Goal: Transaction & Acquisition: Purchase product/service

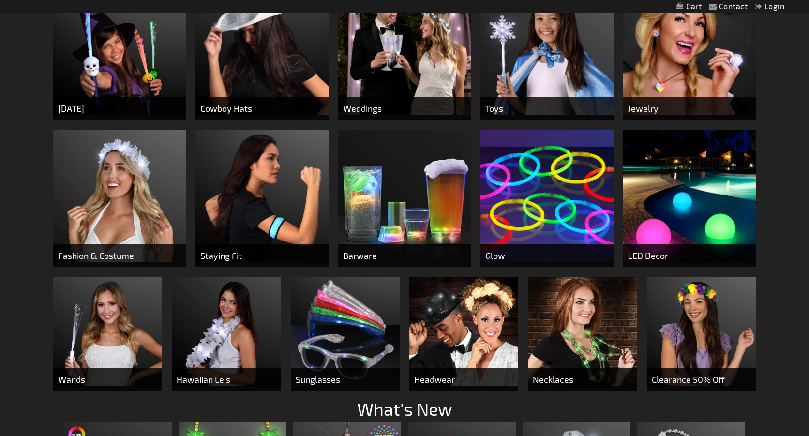
scroll to position [402, 0]
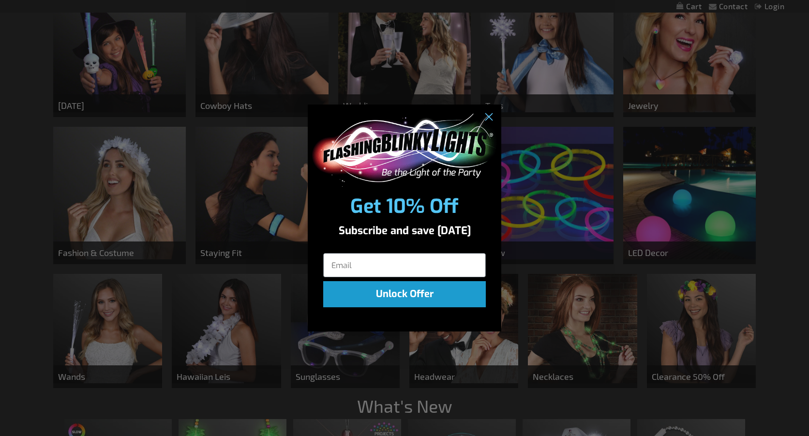
click at [219, 219] on div "Close dialog Get 10% Off Subscribe and save today Unlock Offer Submit" at bounding box center [404, 218] width 809 height 436
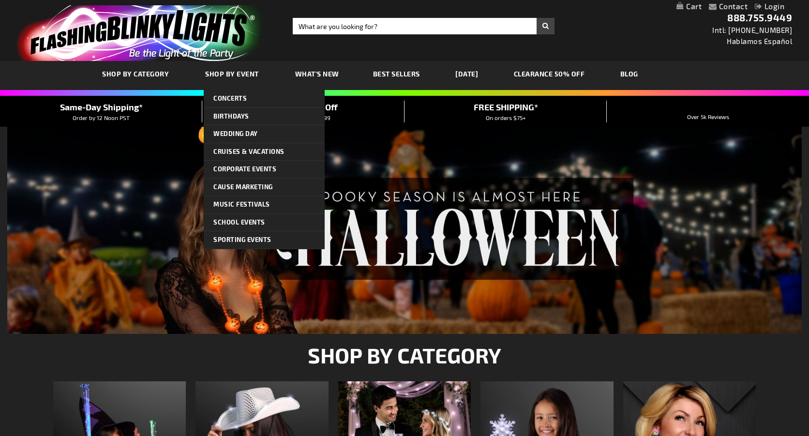
scroll to position [0, 0]
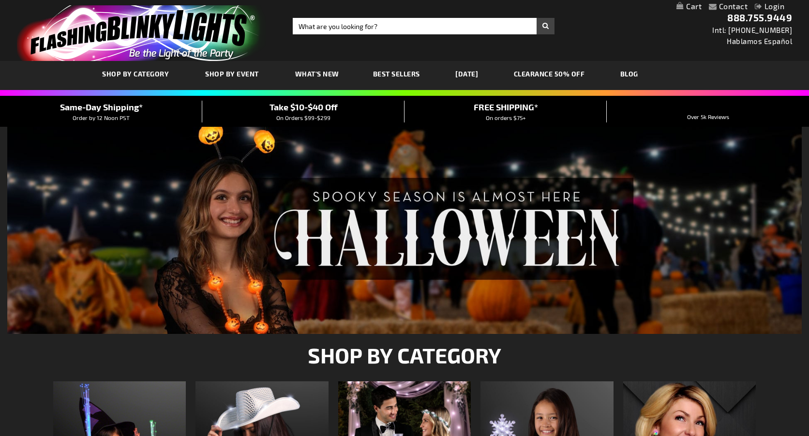
click at [298, 78] on link "What's New" at bounding box center [317, 74] width 59 height 32
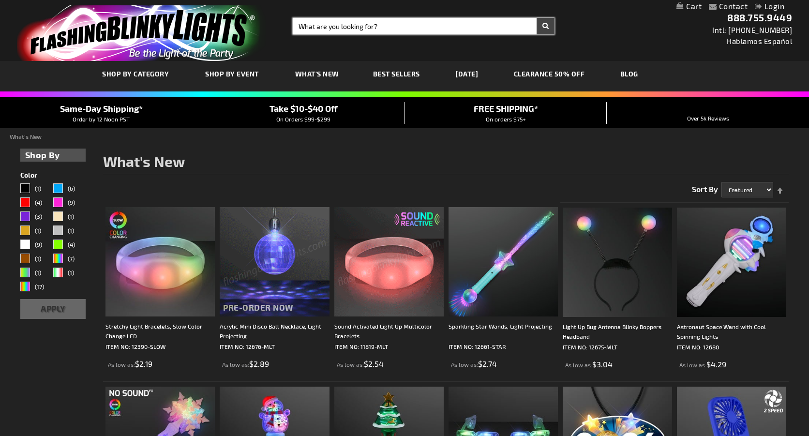
click at [317, 30] on input "Search" at bounding box center [424, 26] width 262 height 16
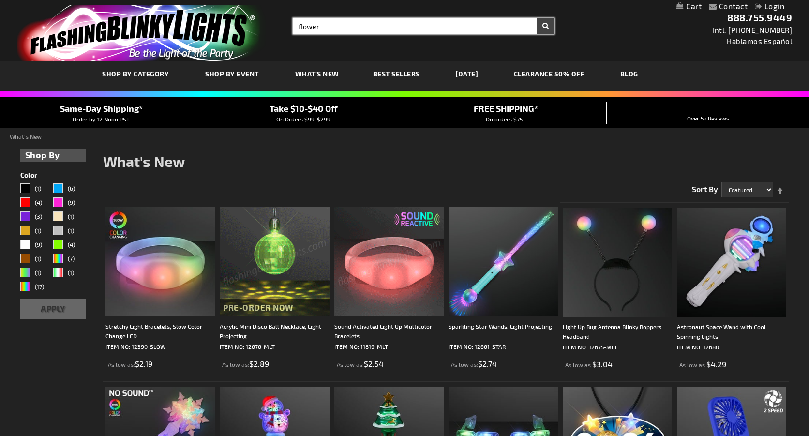
type input "flower"
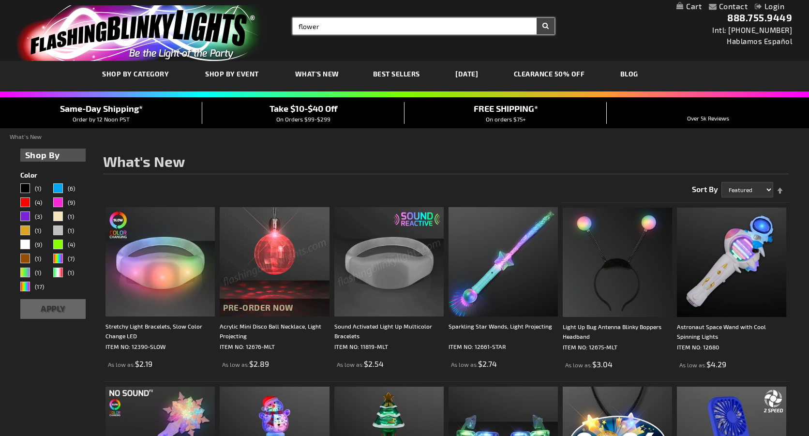
click at [545, 26] on button "Search" at bounding box center [546, 26] width 18 height 16
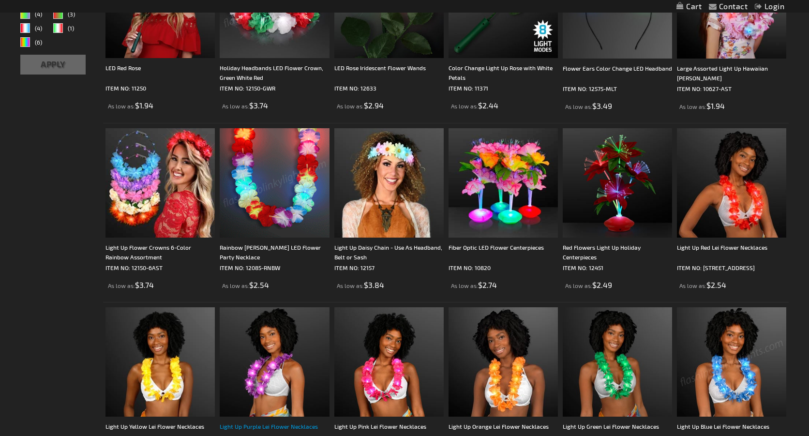
scroll to position [256, 0]
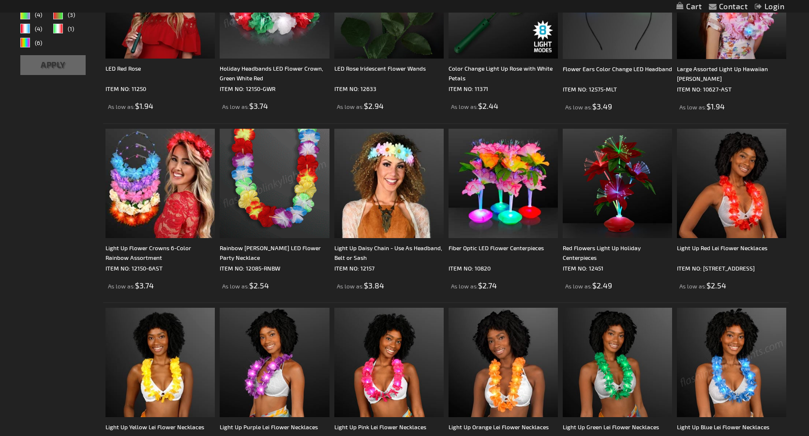
click at [275, 171] on img at bounding box center [274, 183] width 109 height 109
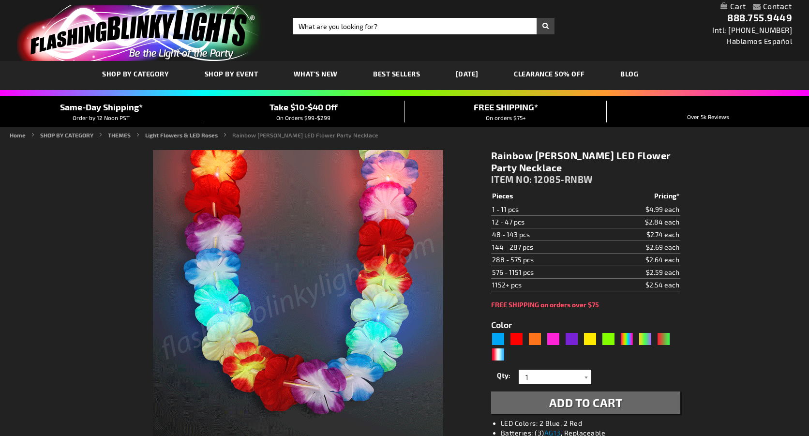
type input "5635"
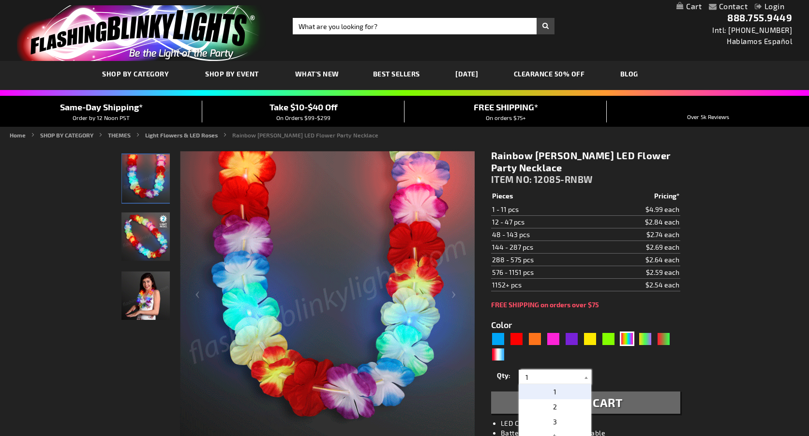
click at [553, 384] on input "1" at bounding box center [556, 377] width 70 height 15
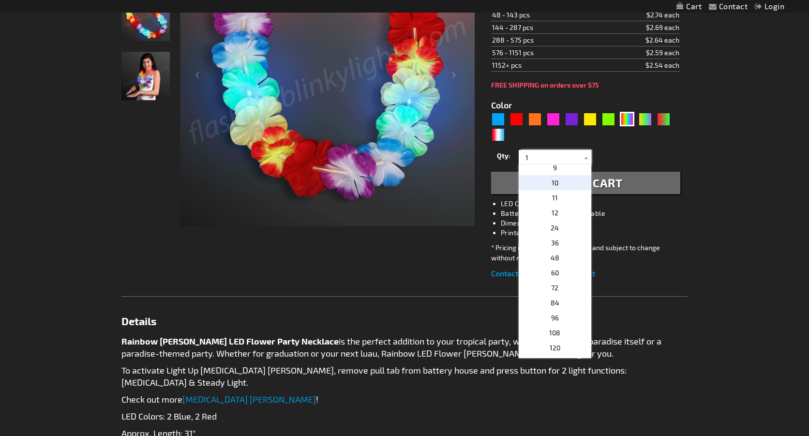
scroll to position [126, 0]
click at [554, 290] on p "72" at bounding box center [555, 286] width 73 height 15
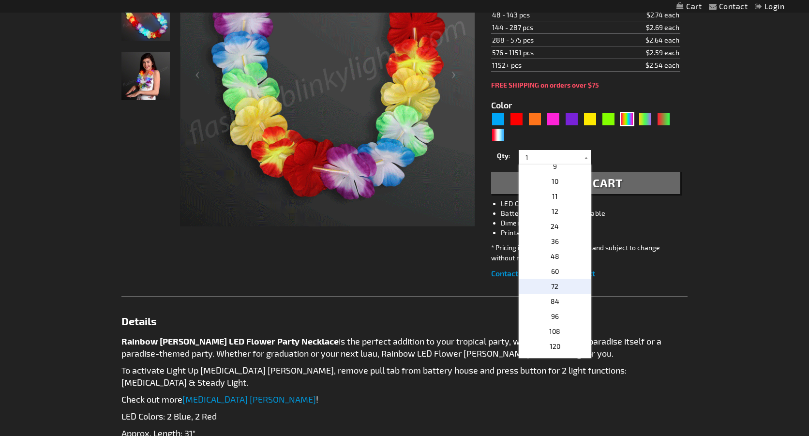
type input "72"
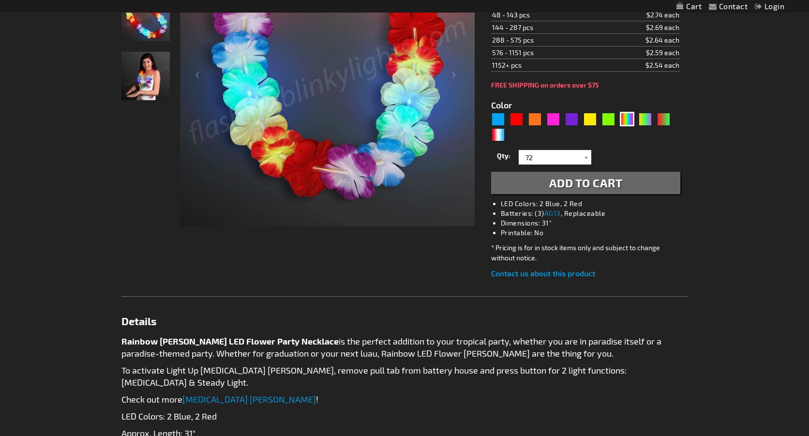
click at [558, 178] on span "Add to Cart" at bounding box center [586, 183] width 74 height 14
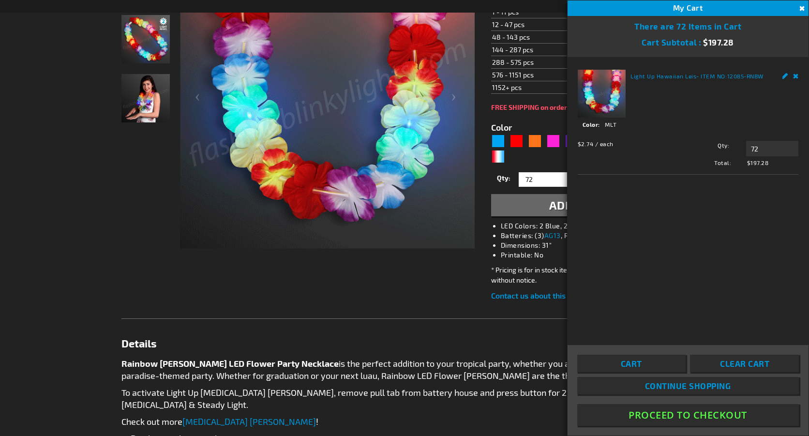
click at [55, 240] on div "Contact Compare Products Checkout Login Skip to Content My Cart 72 72 items My …" at bounding box center [404, 365] width 809 height 1171
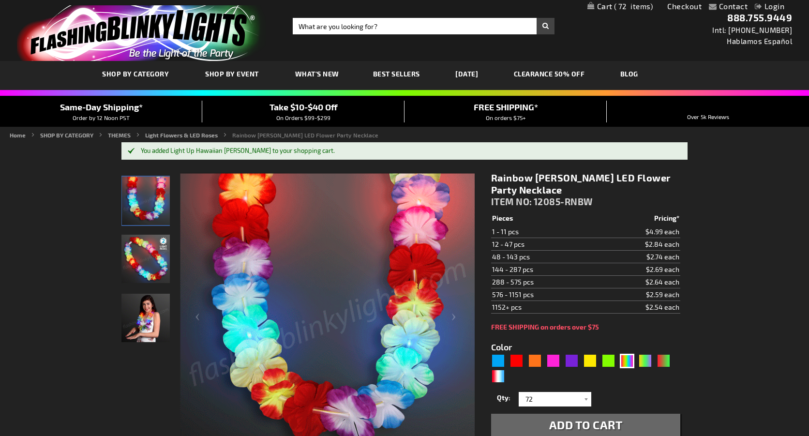
scroll to position [0, 0]
click at [321, 24] on input "Search" at bounding box center [424, 26] width 262 height 16
type input "cat ears"
click at [545, 26] on button "Search" at bounding box center [546, 26] width 18 height 16
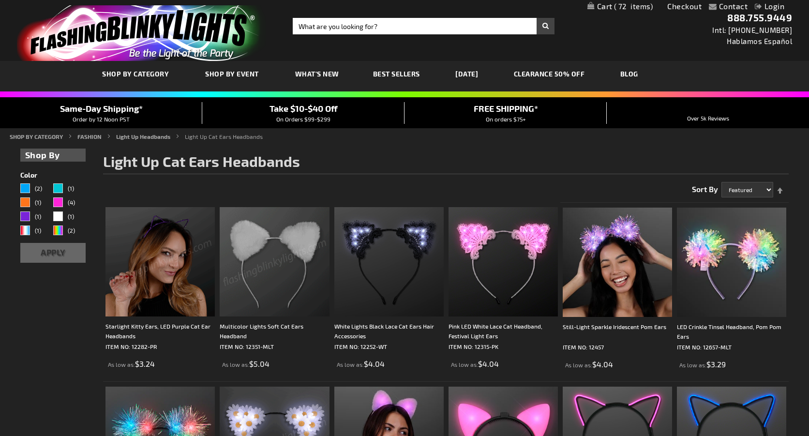
click at [162, 242] on img at bounding box center [159, 261] width 109 height 109
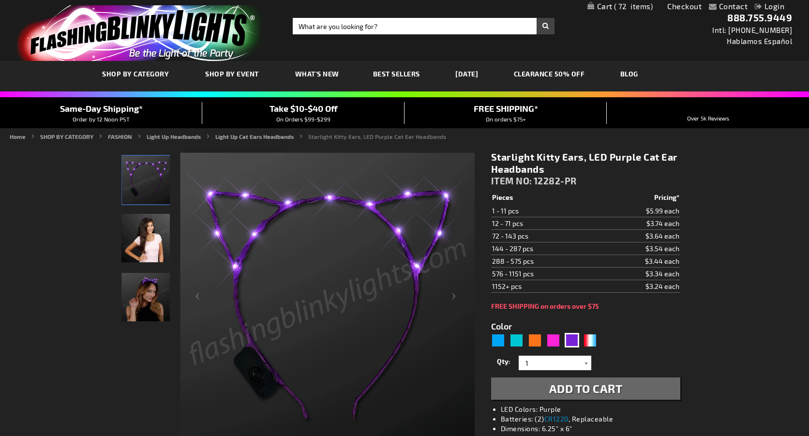
click at [587, 364] on div at bounding box center [587, 363] width 10 height 15
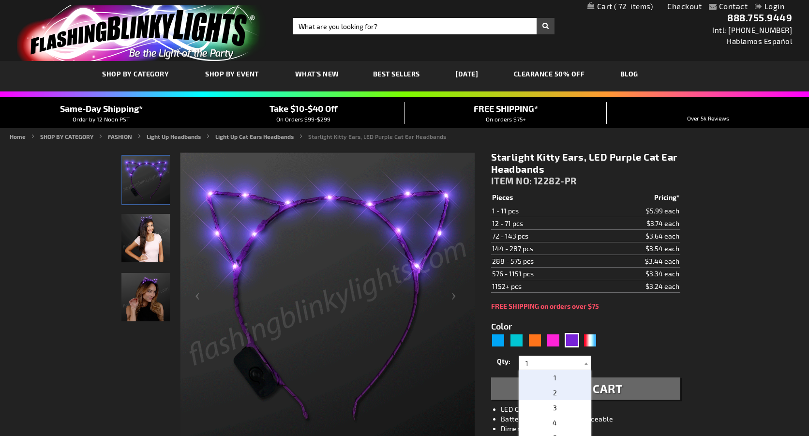
click at [557, 393] on p "2" at bounding box center [555, 392] width 73 height 15
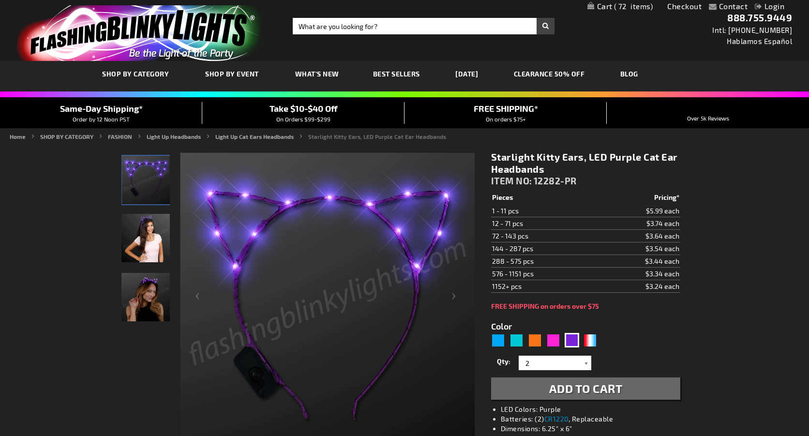
click at [585, 363] on div at bounding box center [587, 363] width 10 height 15
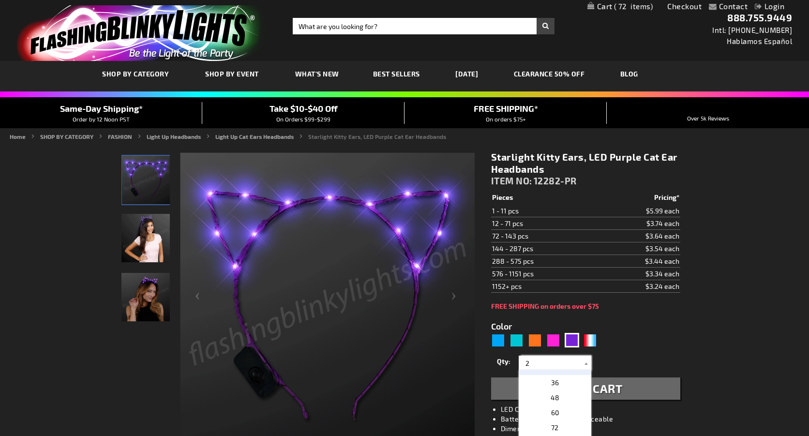
scroll to position [178, 0]
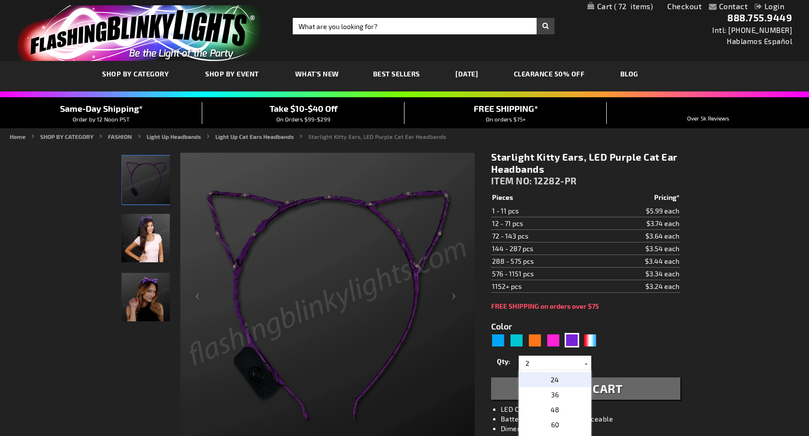
click at [552, 379] on span "24" at bounding box center [555, 380] width 8 height 8
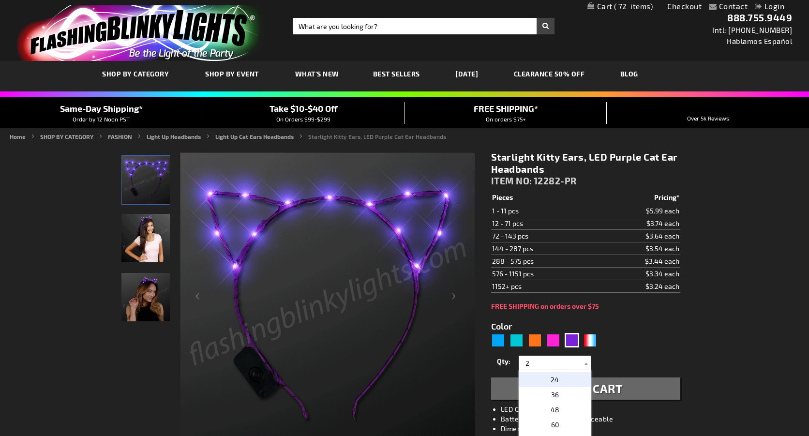
type input "24"
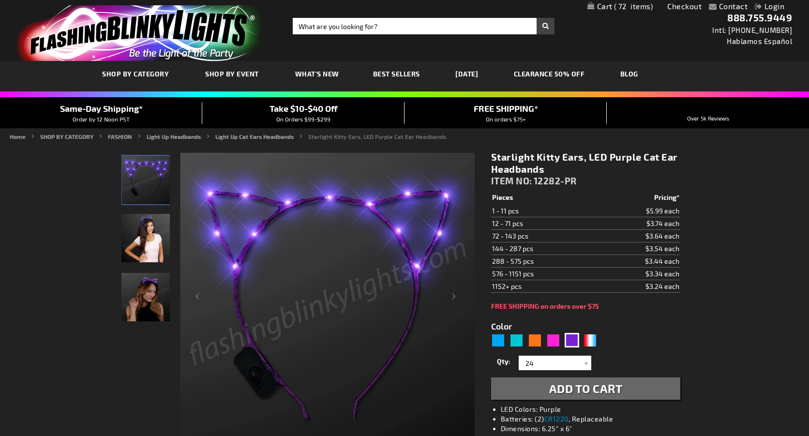
click at [561, 385] on span "Add to Cart" at bounding box center [586, 388] width 74 height 14
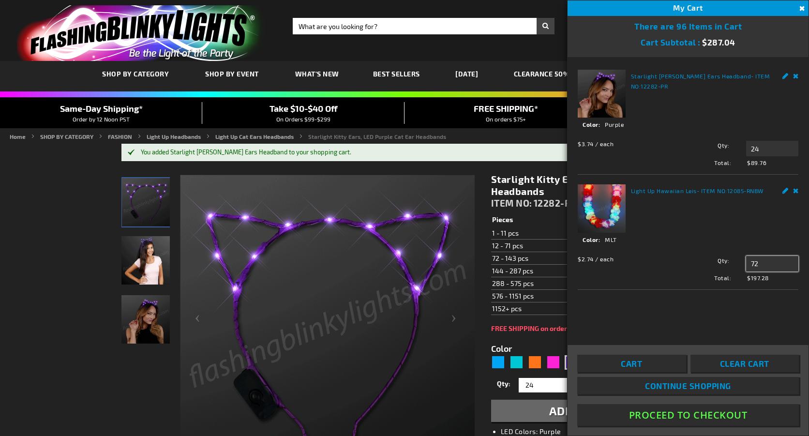
drag, startPoint x: 762, startPoint y: 262, endPoint x: 724, endPoint y: 262, distance: 37.3
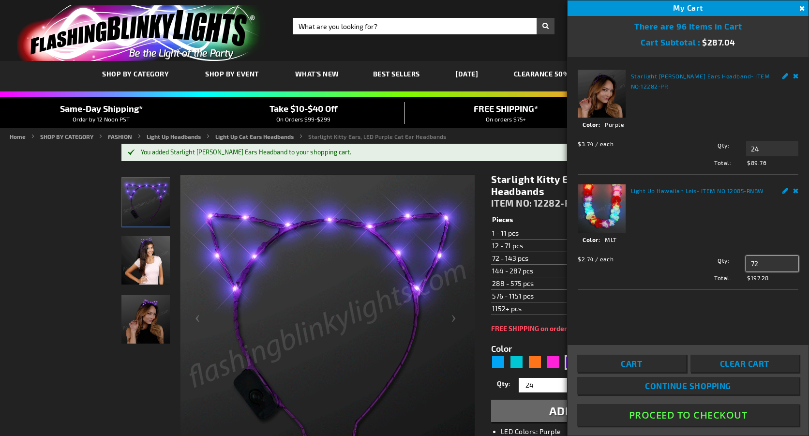
click at [724, 262] on div "Qty 72 Update" at bounding box center [737, 263] width 121 height 15
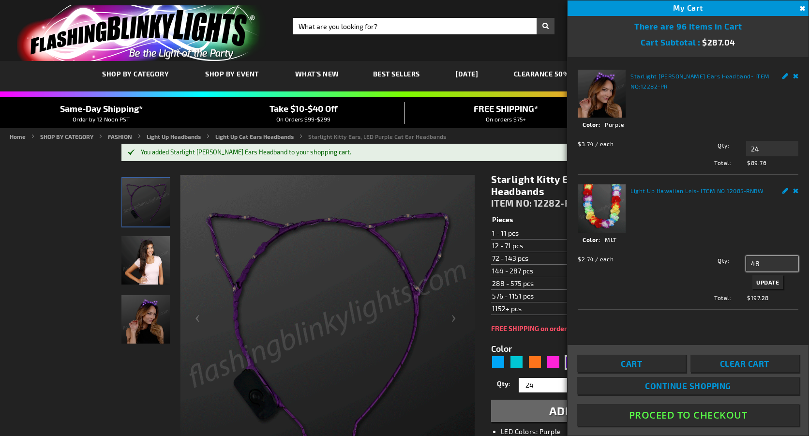
type input "48"
click at [773, 283] on span "Update" at bounding box center [767, 282] width 23 height 7
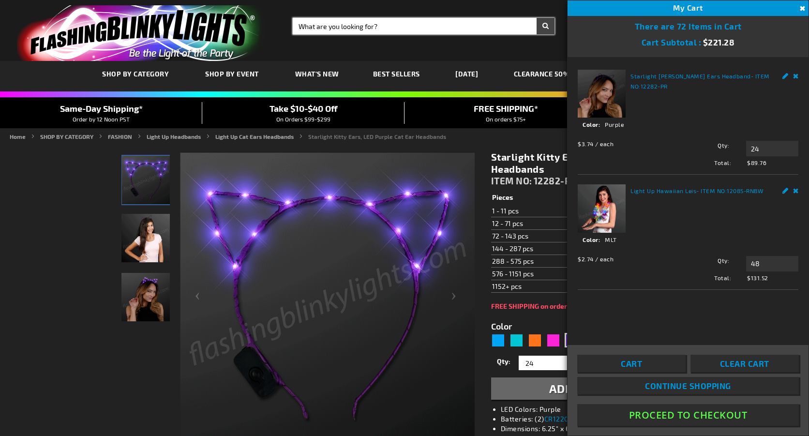
click at [333, 28] on input "Search" at bounding box center [424, 26] width 262 height 16
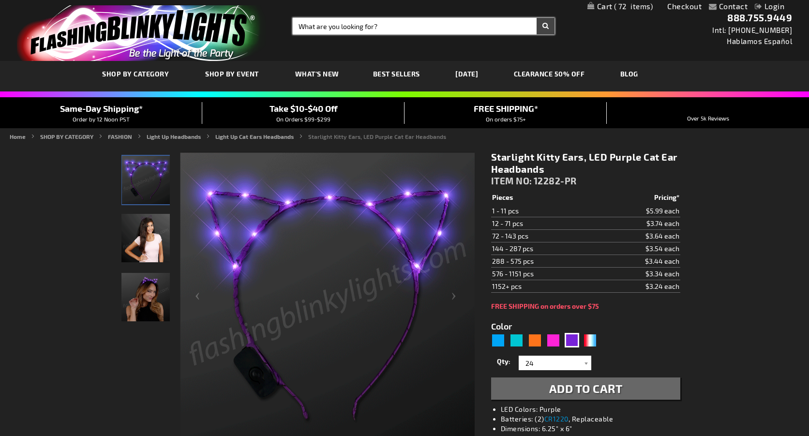
click at [333, 28] on input "Search" at bounding box center [424, 26] width 262 height 16
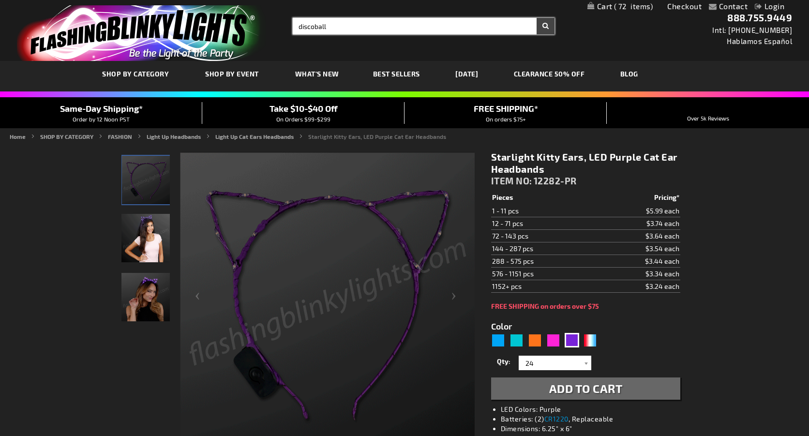
type input "discoball"
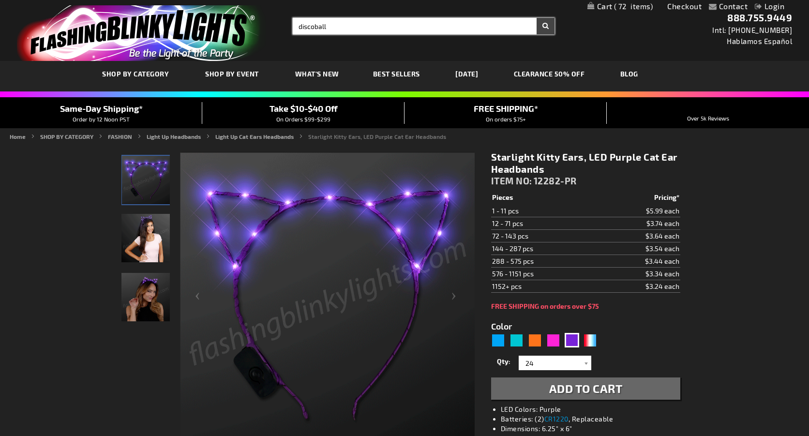
click at [545, 26] on button "Search" at bounding box center [546, 26] width 18 height 16
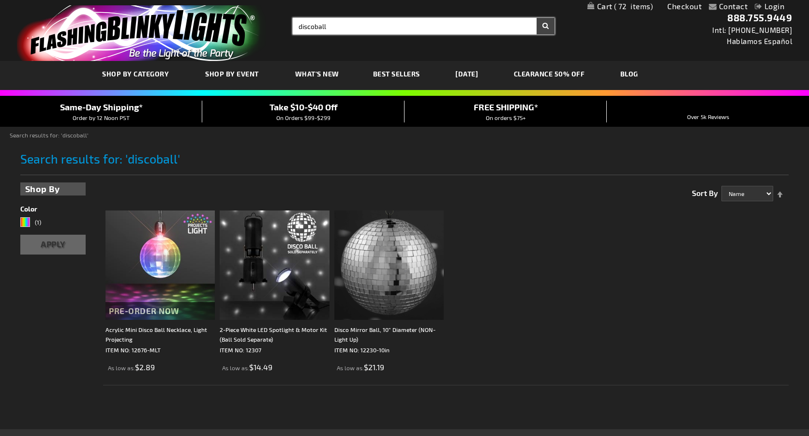
click at [314, 26] on input "discoball" at bounding box center [424, 26] width 262 height 16
type input "disco ball"
click at [545, 26] on button "Search" at bounding box center [546, 26] width 18 height 16
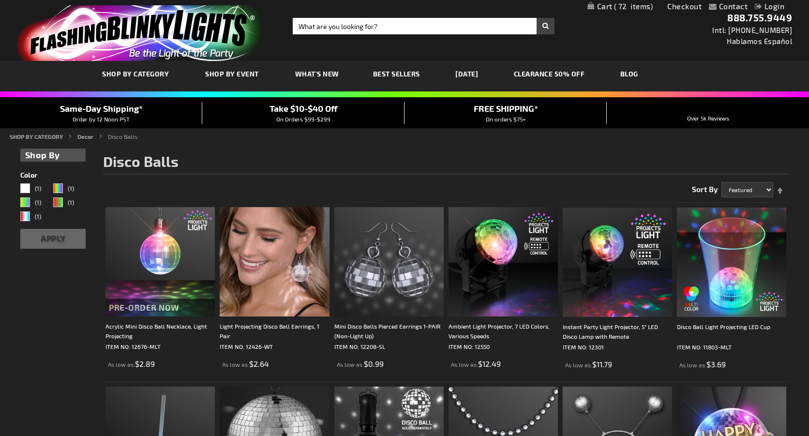
click at [632, 9] on span "72" at bounding box center [633, 6] width 39 height 9
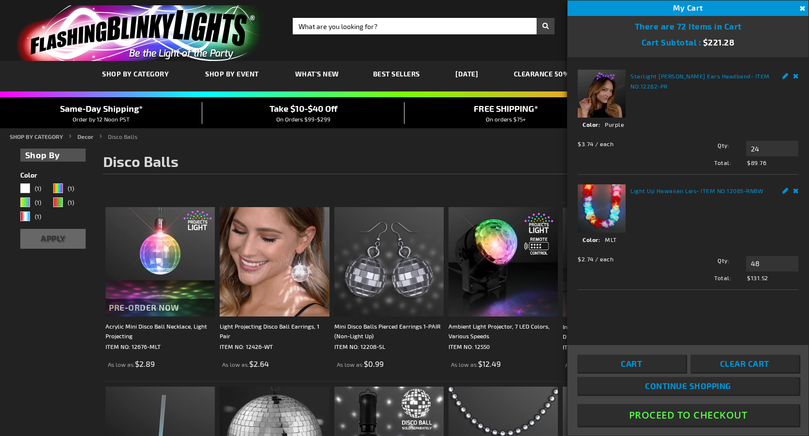
click at [311, 75] on span "What's New" at bounding box center [317, 74] width 44 height 8
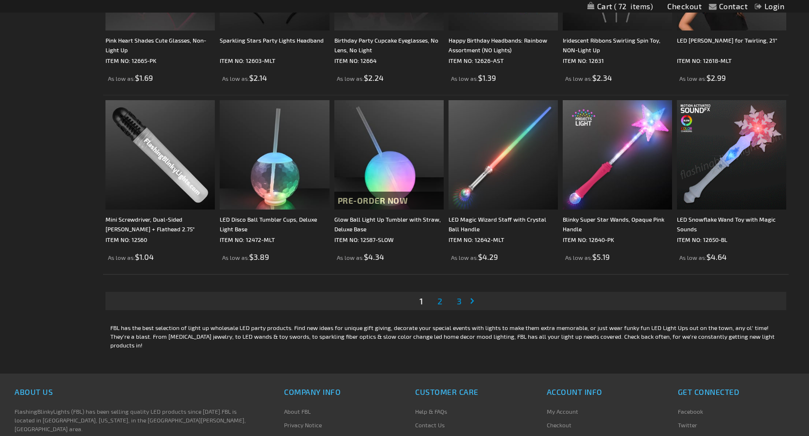
scroll to position [1722, 0]
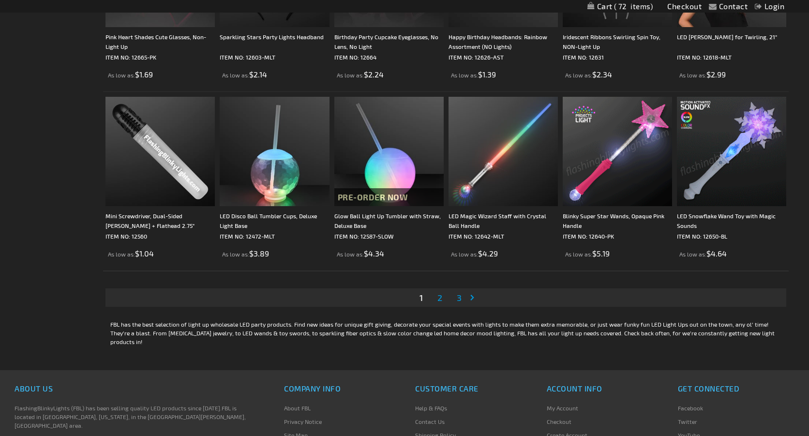
click at [441, 298] on span "2" at bounding box center [439, 297] width 5 height 11
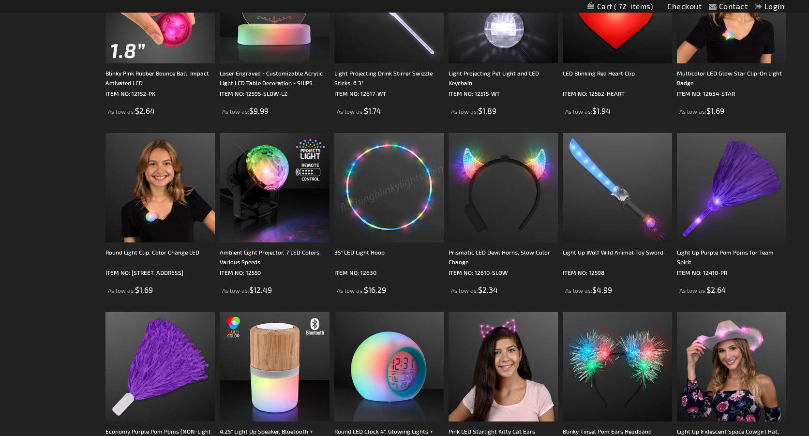
scroll to position [438, 0]
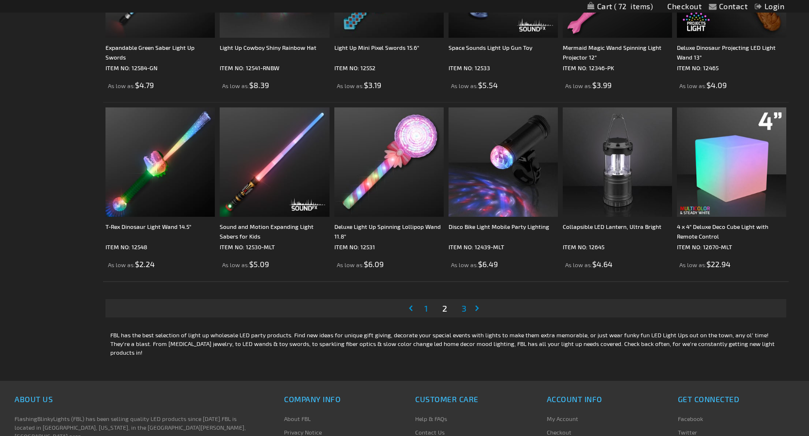
click at [462, 310] on span "3" at bounding box center [464, 308] width 5 height 11
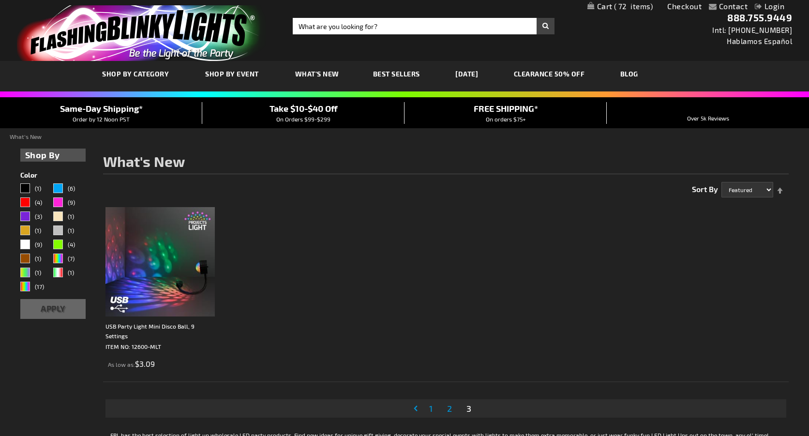
click at [432, 406] on span "1" at bounding box center [430, 408] width 3 height 11
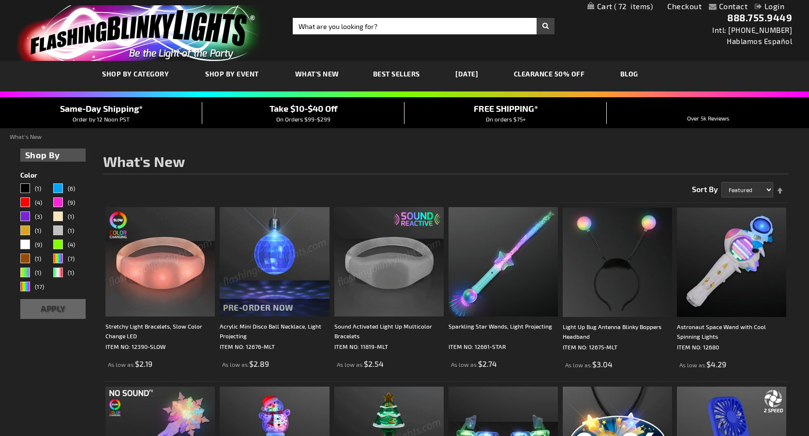
click at [145, 280] on img at bounding box center [159, 261] width 109 height 109
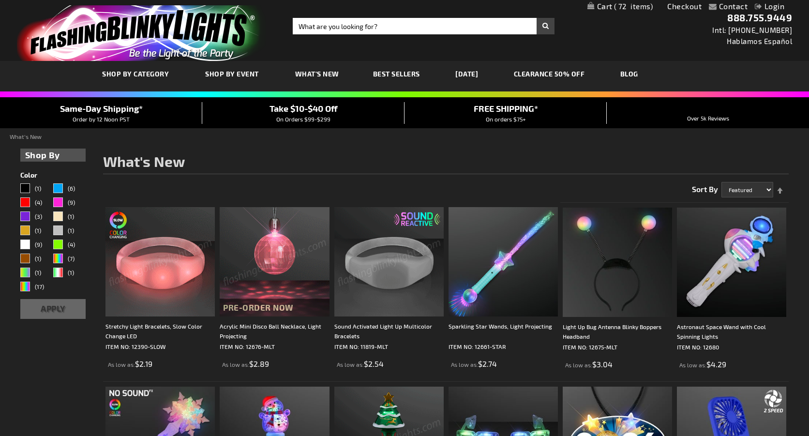
click at [154, 268] on img at bounding box center [159, 261] width 109 height 109
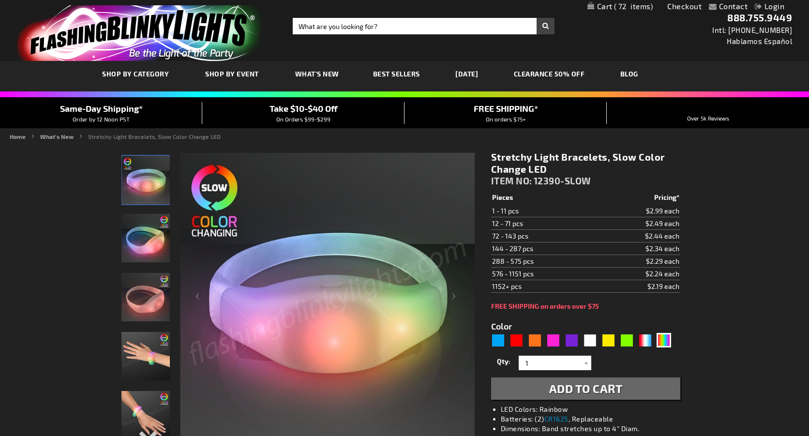
click at [155, 250] on img "Stretchy Light Bracelets, Slow Color Change LED" at bounding box center [145, 238] width 48 height 48
